Goal: Information Seeking & Learning: Learn about a topic

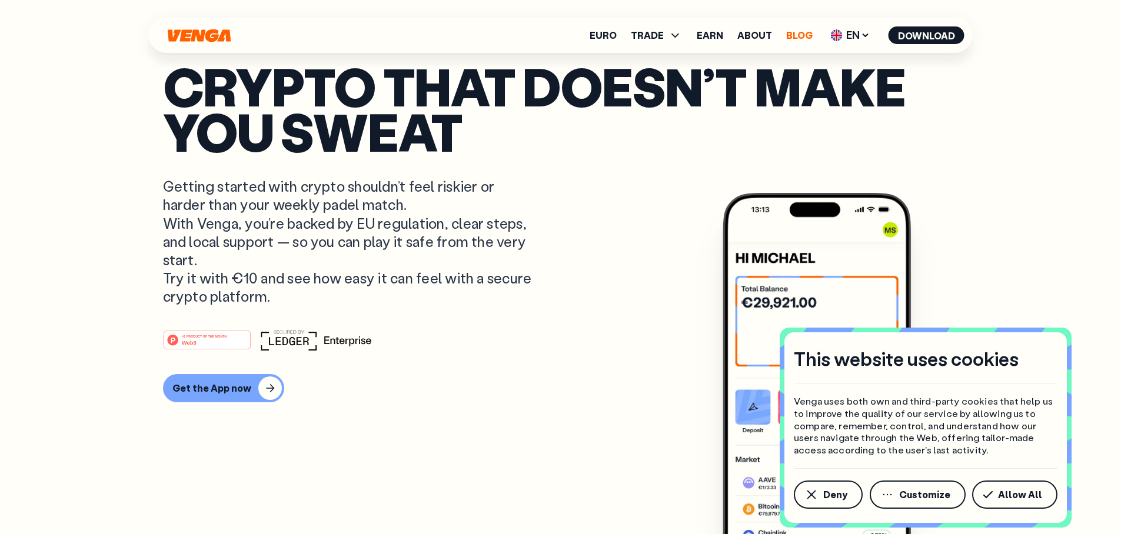
click at [802, 36] on link "Blog" at bounding box center [799, 35] width 26 height 9
